Goal: Find specific page/section: Find specific page/section

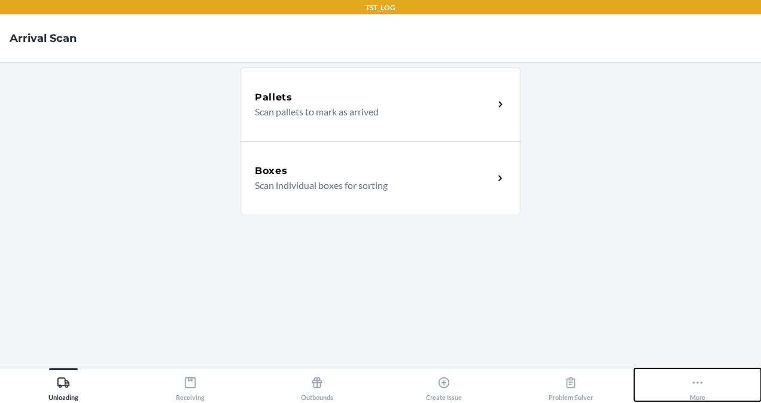
click at [695, 380] on icon at bounding box center [697, 382] width 13 height 13
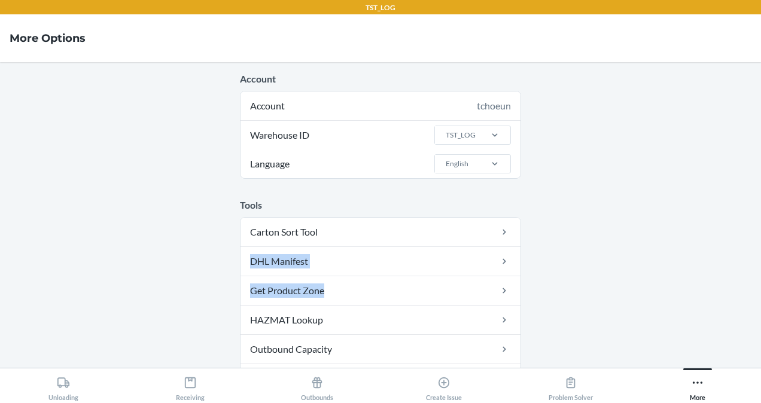
drag, startPoint x: 479, startPoint y: 304, endPoint x: 697, endPoint y: 225, distance: 232.2
click at [697, 225] on main "Account Account tchoeun Warehouse ID TST_LOG Language English Tools Carton Sort…" at bounding box center [380, 215] width 761 height 306
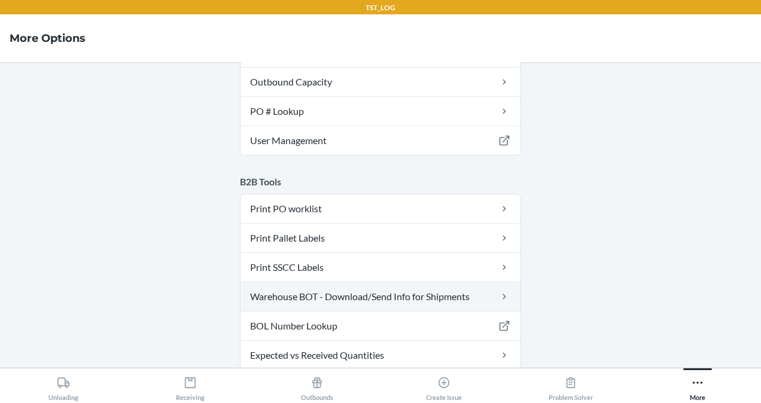
click at [463, 297] on link "Warehouse BOT - Download/Send Info for Shipments" at bounding box center [381, 296] width 280 height 29
